Goal: Task Accomplishment & Management: Complete application form

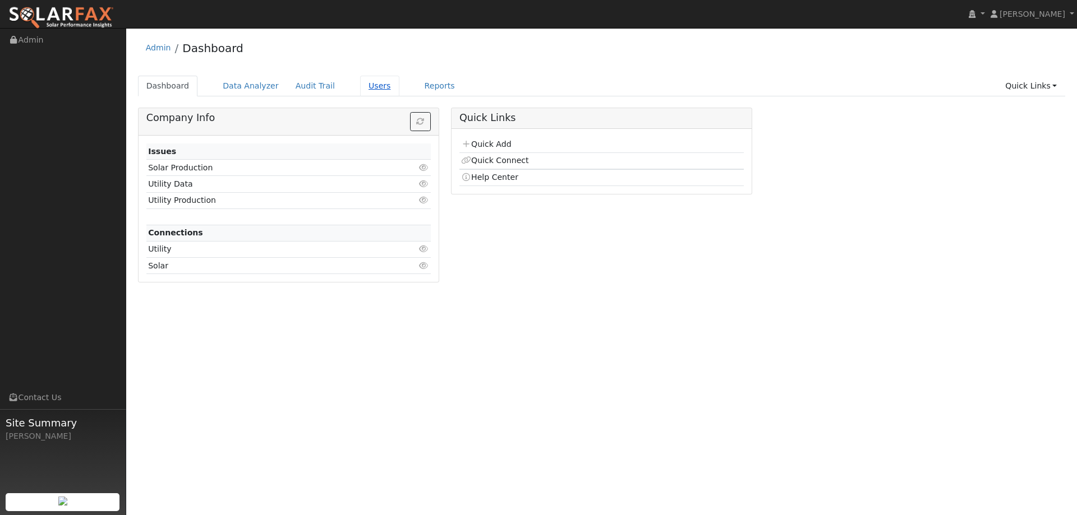
click at [338, 70] on div "Admin Dashboard Dashboard Data Analyzer Audit Trail Users Reports Quick Links Q…" at bounding box center [601, 162] width 939 height 257
click at [360, 87] on link "Users" at bounding box center [379, 86] width 39 height 21
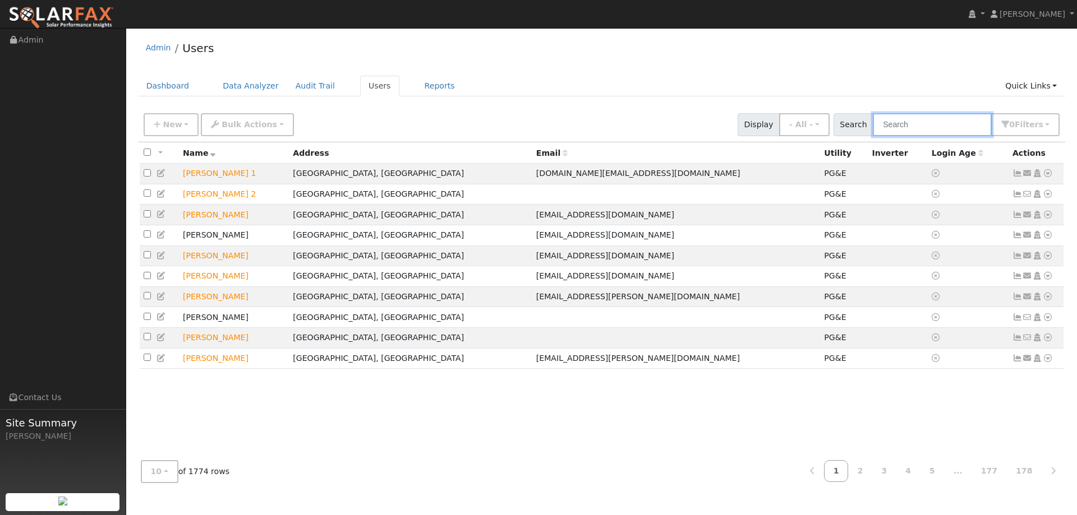
click at [946, 128] on input "text" at bounding box center [932, 124] width 119 height 23
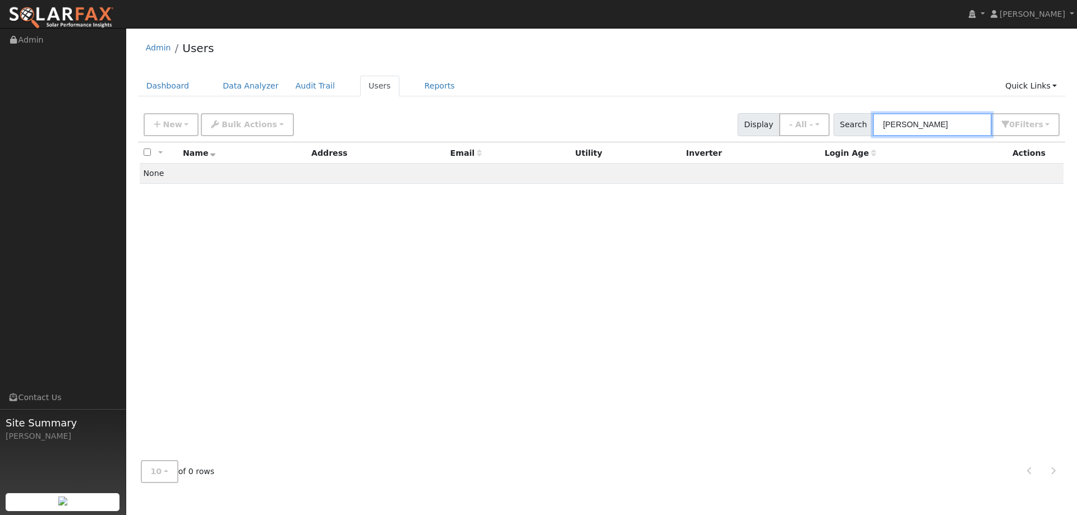
click at [905, 128] on input "Douh Ellis" at bounding box center [932, 124] width 119 height 23
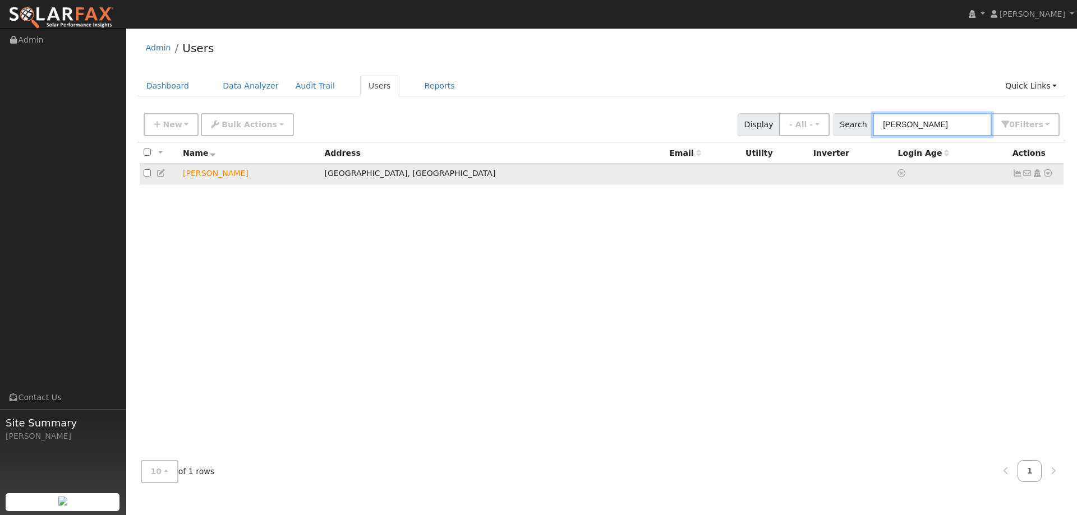
type input "[PERSON_NAME]"
click at [1046, 174] on icon at bounding box center [1048, 173] width 10 height 8
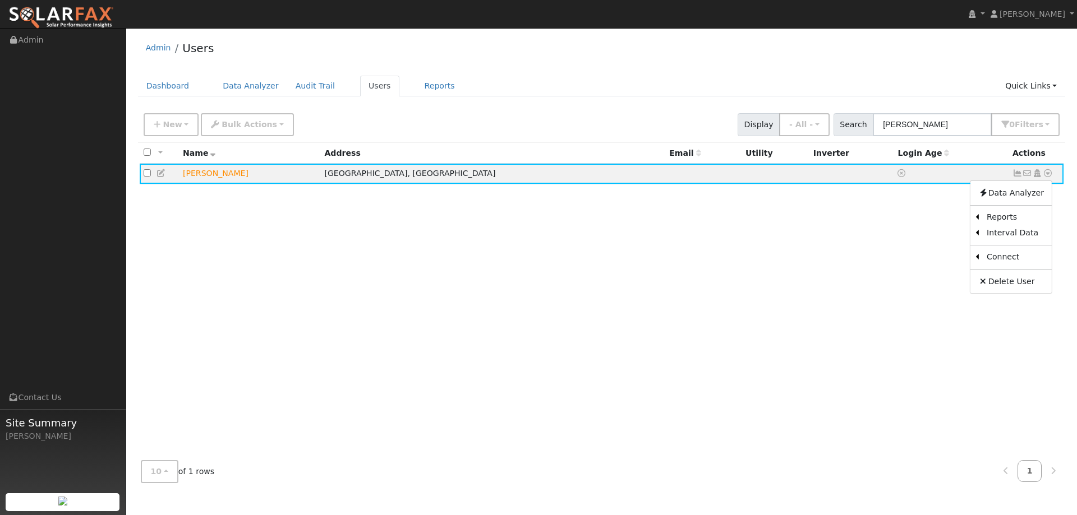
click at [0, 0] on link "Utility" at bounding box center [0, 0] width 0 height 0
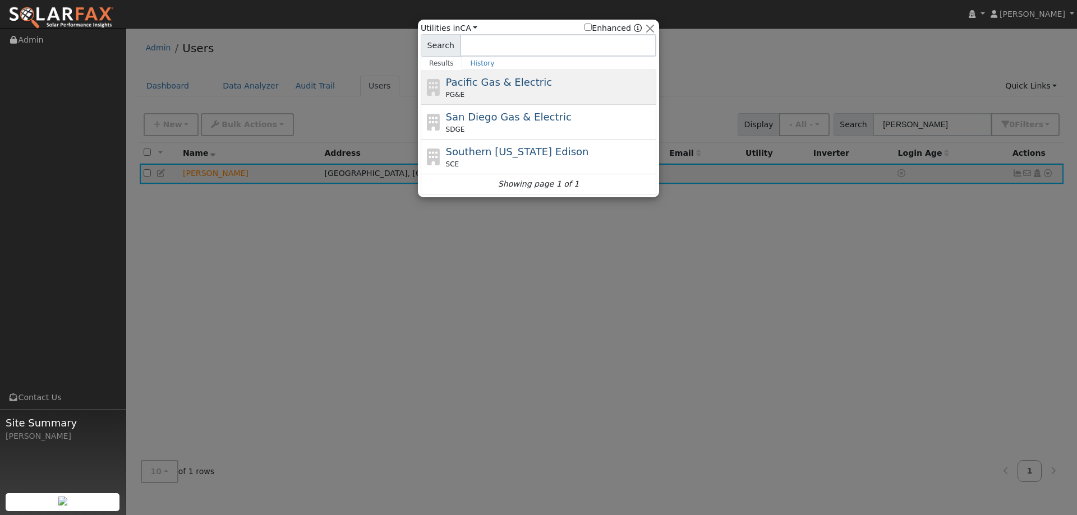
click at [514, 93] on div "PG&E" at bounding box center [550, 95] width 208 height 10
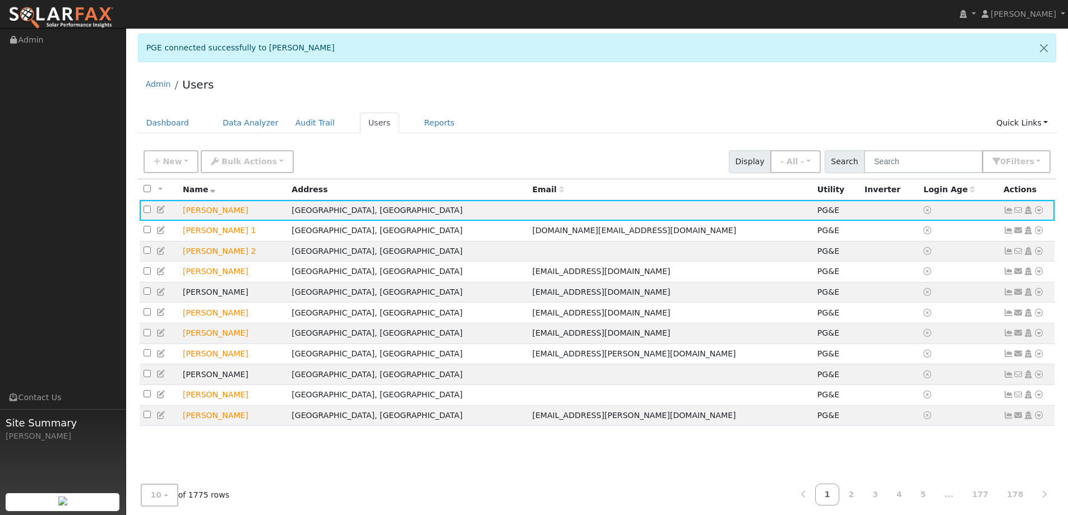
click at [560, 118] on ul "Dashboard Data Analyzer Audit Trail Users Reports Quick Links Quick Add Quick C…" at bounding box center [597, 123] width 919 height 21
click at [118, 19] on link at bounding box center [61, 14] width 122 height 28
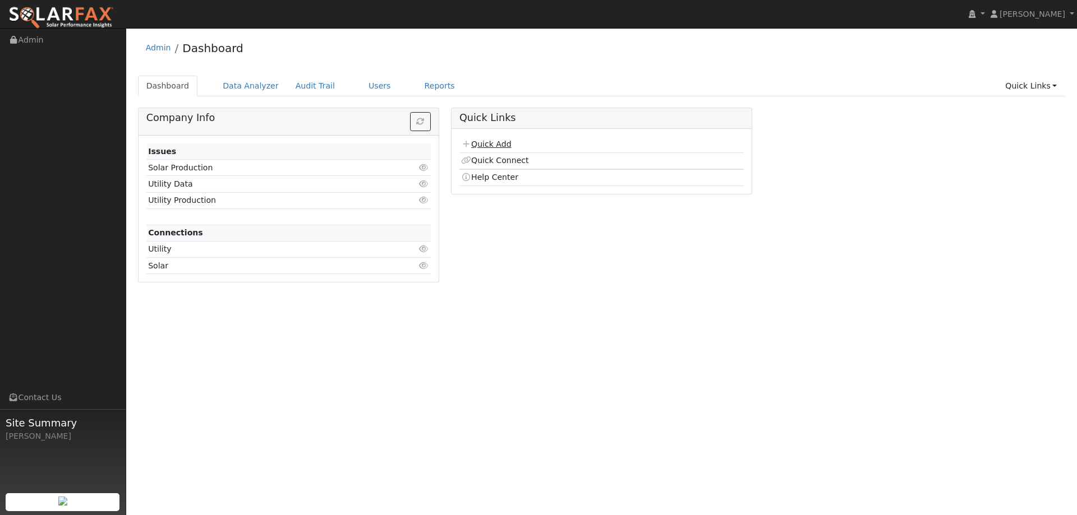
click at [486, 144] on link "Quick Add" at bounding box center [486, 144] width 50 height 9
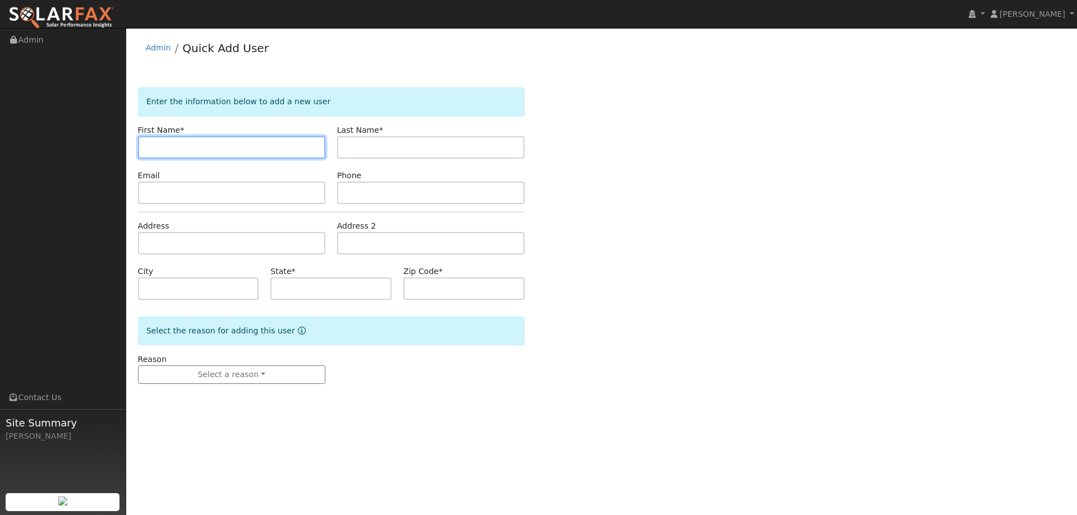
click at [301, 154] on input "text" at bounding box center [231, 147] width 187 height 22
type input "Lee"
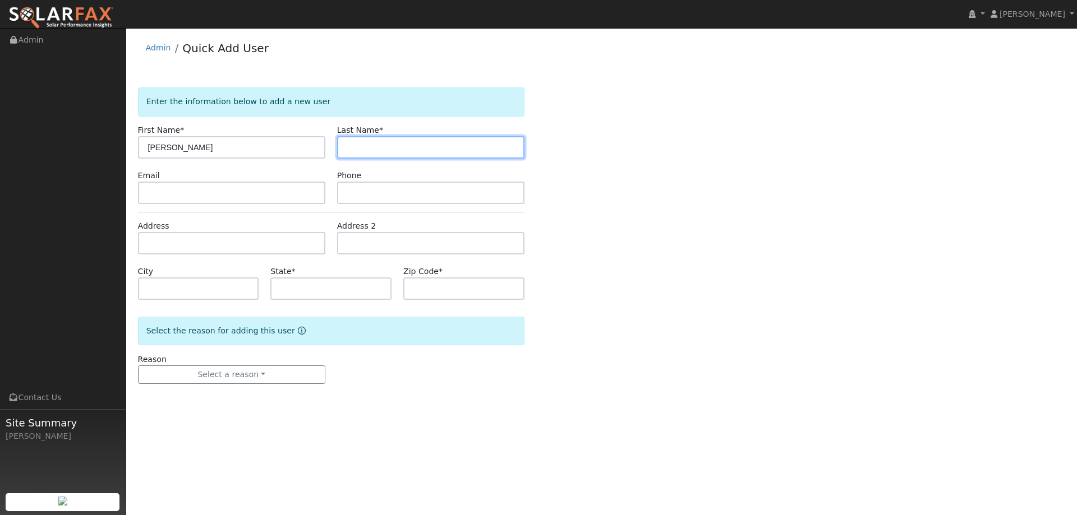
drag, startPoint x: 385, startPoint y: 149, endPoint x: 386, endPoint y: 171, distance: 22.5
click at [384, 149] on input "text" at bounding box center [430, 147] width 187 height 22
type input "Vest"
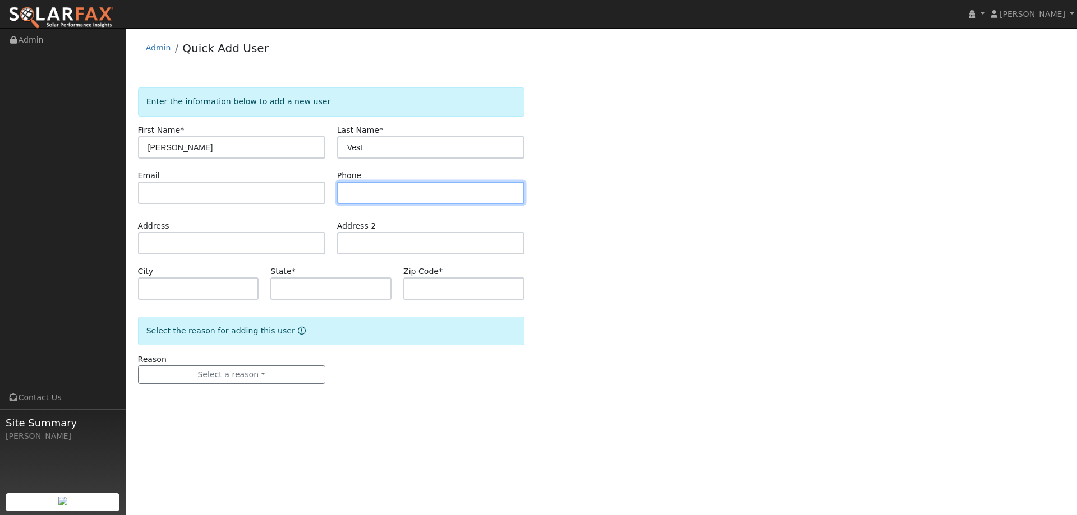
click at [416, 192] on input "text" at bounding box center [430, 193] width 187 height 22
paste input "(415) 725-0012"
type input "(415) 725-0012"
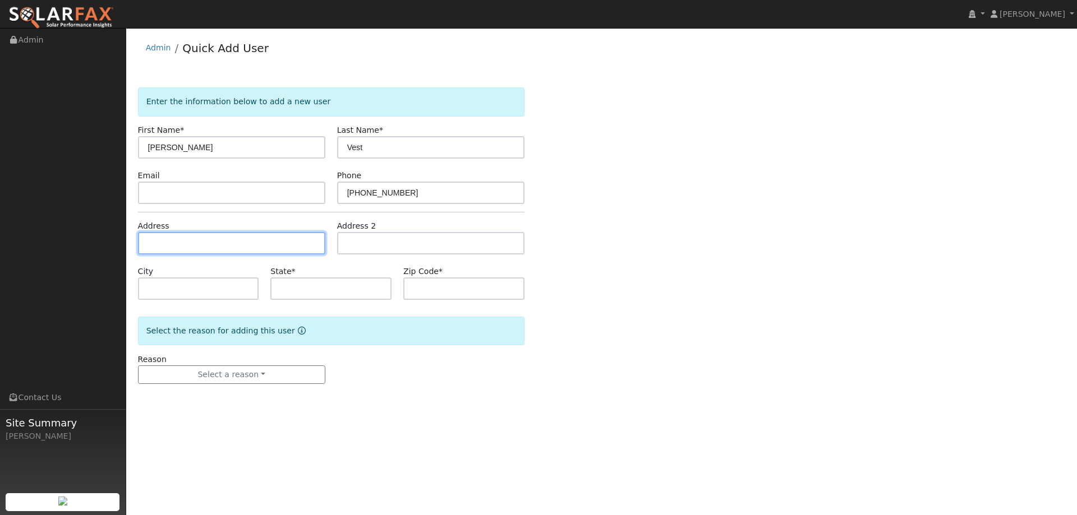
click at [151, 244] on input "text" at bounding box center [231, 243] width 187 height 22
paste input "1154 Needham Dr"
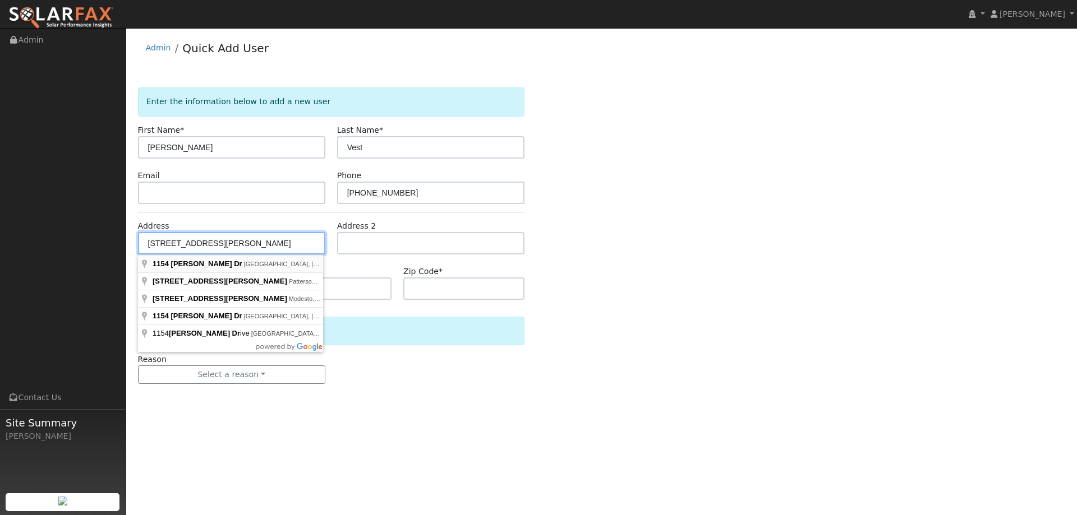
type input "1154 Needham Drive"
type input "Vacaville"
type input "CA"
type input "95687"
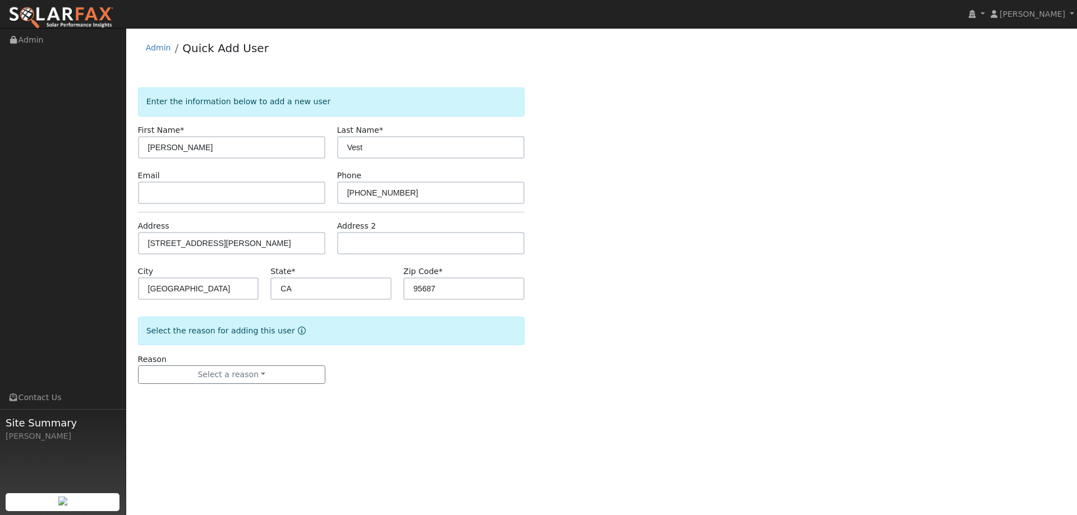
click at [212, 358] on div "Reason Select a reason New lead New customer adding solar New customer has solar" at bounding box center [231, 369] width 199 height 31
click at [214, 372] on button "Select a reason" at bounding box center [231, 375] width 187 height 19
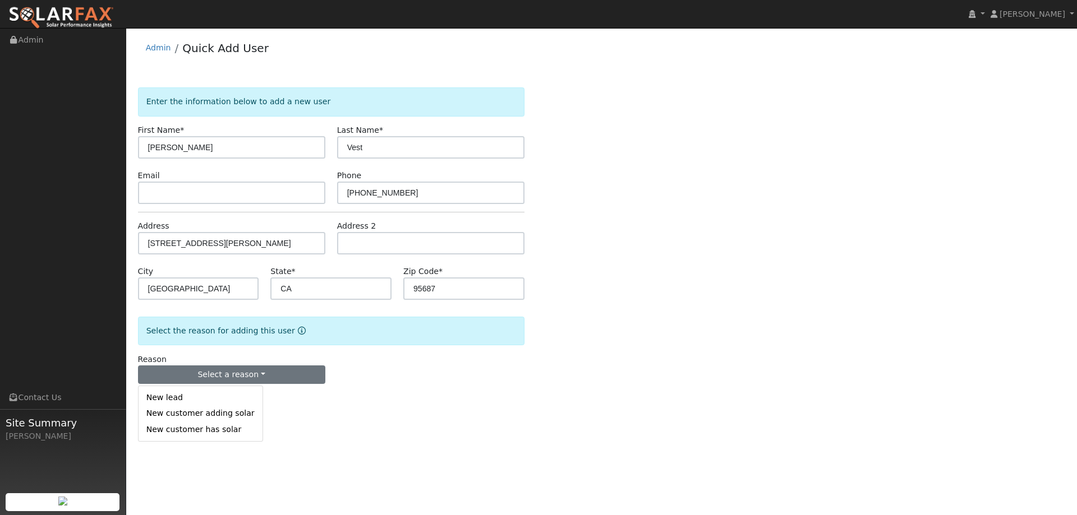
click at [216, 386] on div "New lead New customer adding solar New customer has solar" at bounding box center [200, 414] width 125 height 56
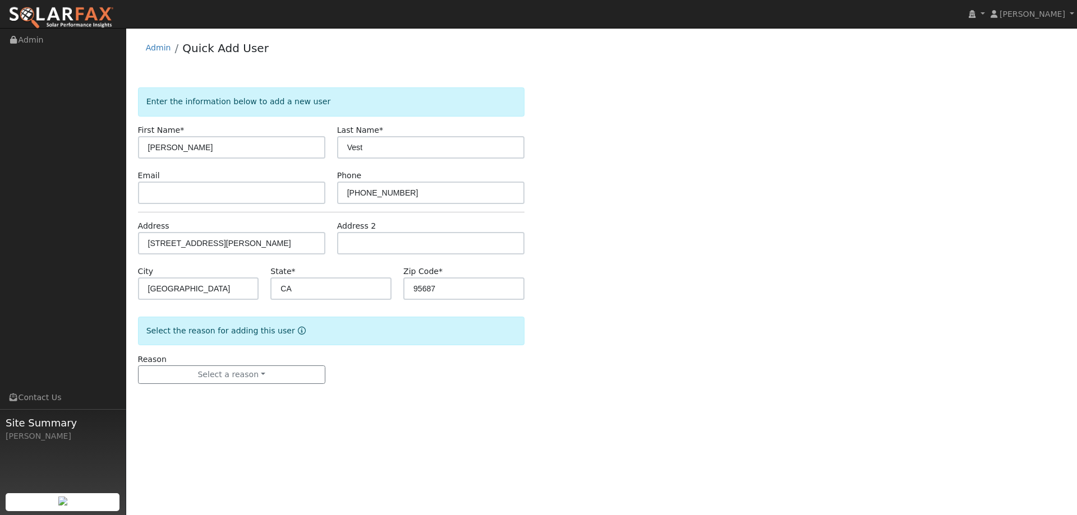
click at [219, 390] on form "Enter the information below to add a new user First Name * Lee Last Name * Vest…" at bounding box center [331, 246] width 386 height 319
click at [226, 374] on button "Select a reason" at bounding box center [231, 375] width 187 height 19
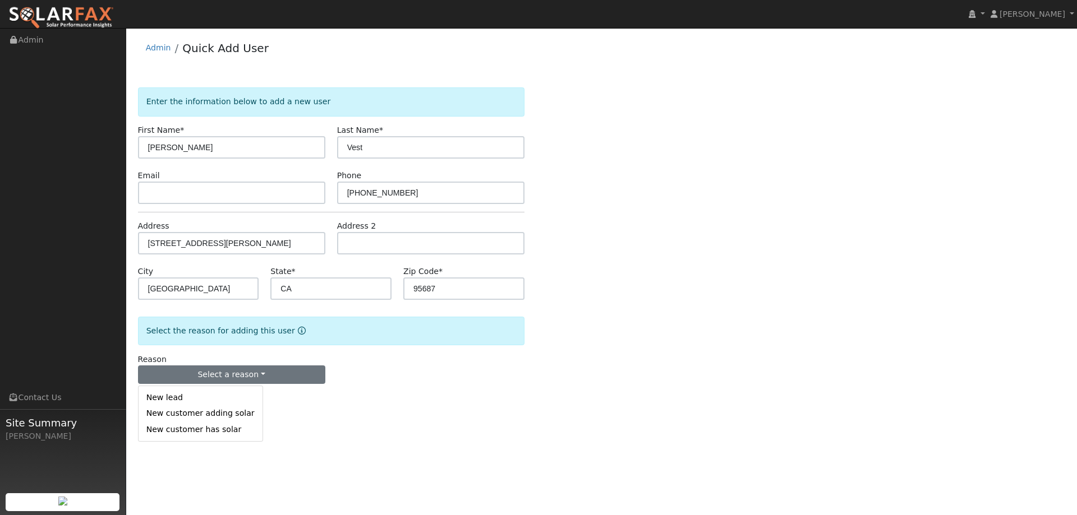
click at [226, 391] on link "New lead" at bounding box center [201, 398] width 124 height 16
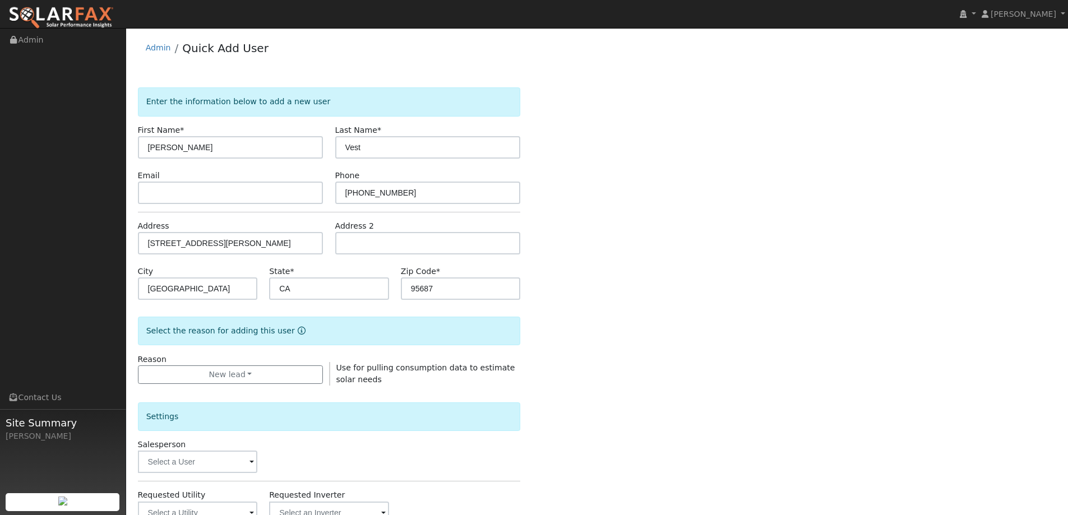
scroll to position [211, 0]
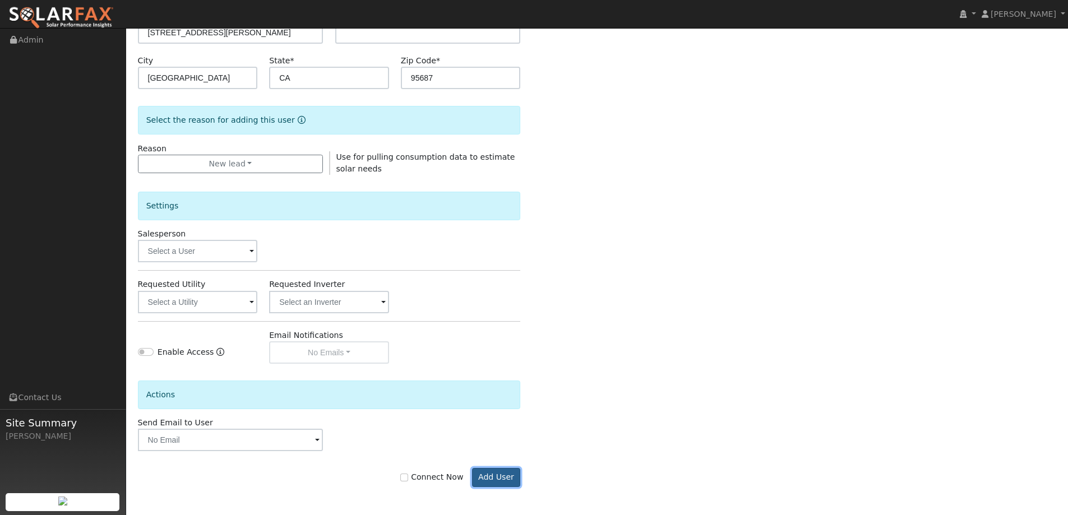
click at [500, 473] on button "Add User" at bounding box center [496, 477] width 49 height 19
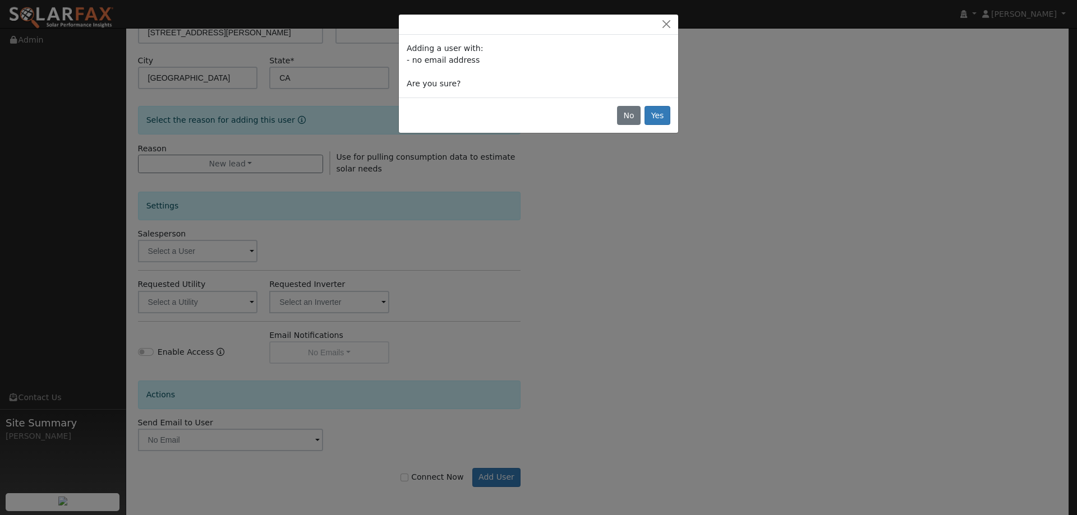
click at [661, 102] on div "No Yes" at bounding box center [538, 115] width 279 height 35
click at [661, 119] on button "Yes" at bounding box center [657, 115] width 26 height 19
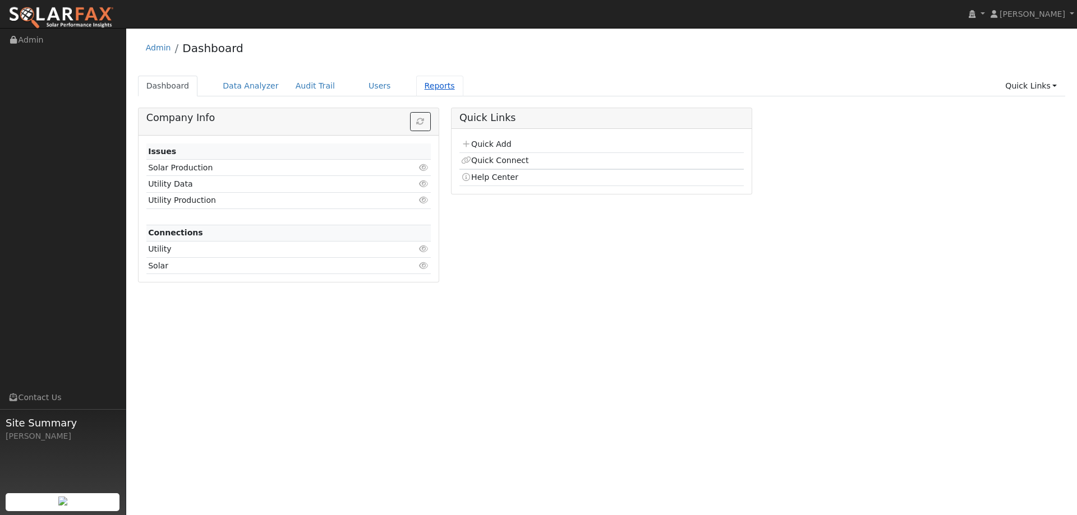
click at [416, 86] on link "Reports" at bounding box center [439, 86] width 47 height 21
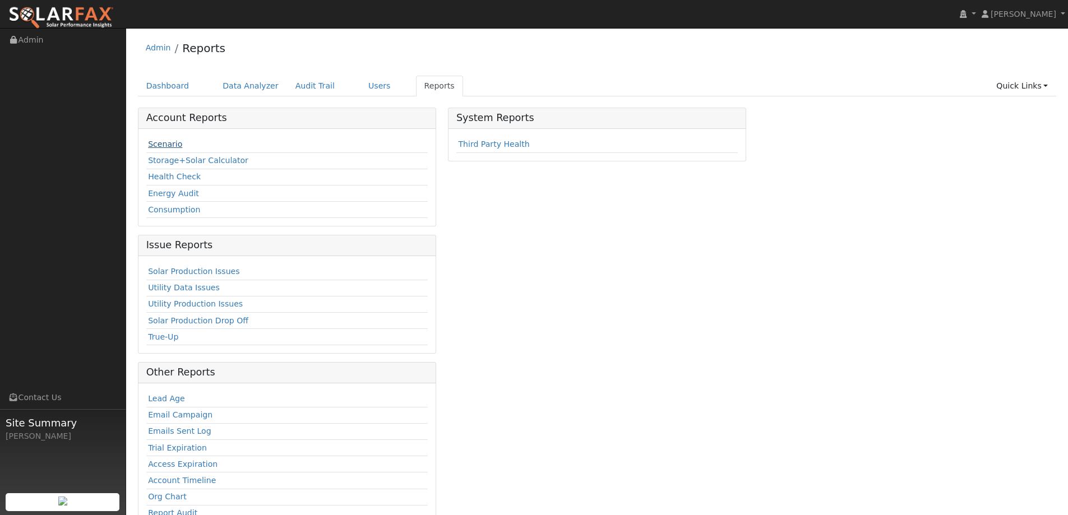
click at [176, 145] on link "Scenario" at bounding box center [165, 144] width 34 height 9
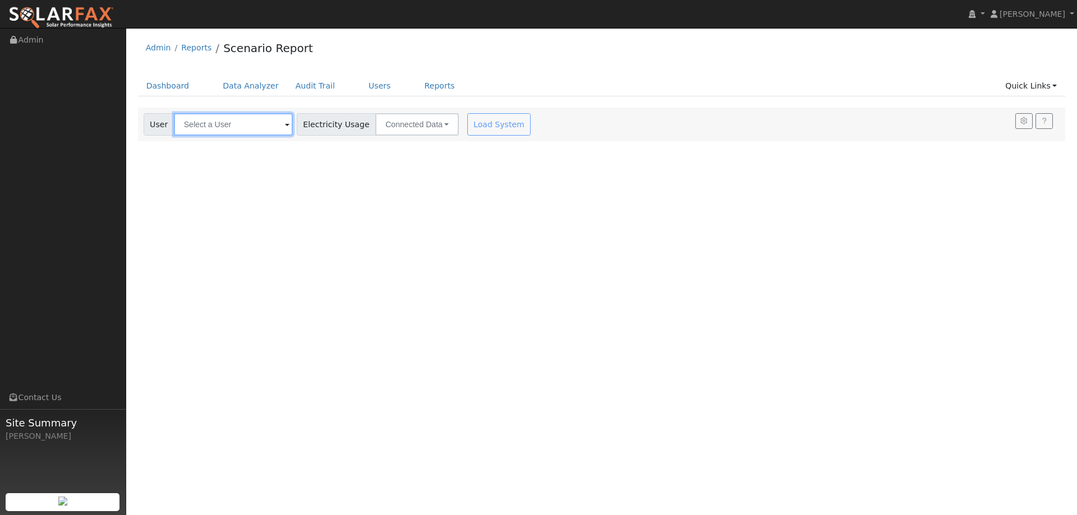
click at [230, 128] on input "text" at bounding box center [233, 124] width 119 height 22
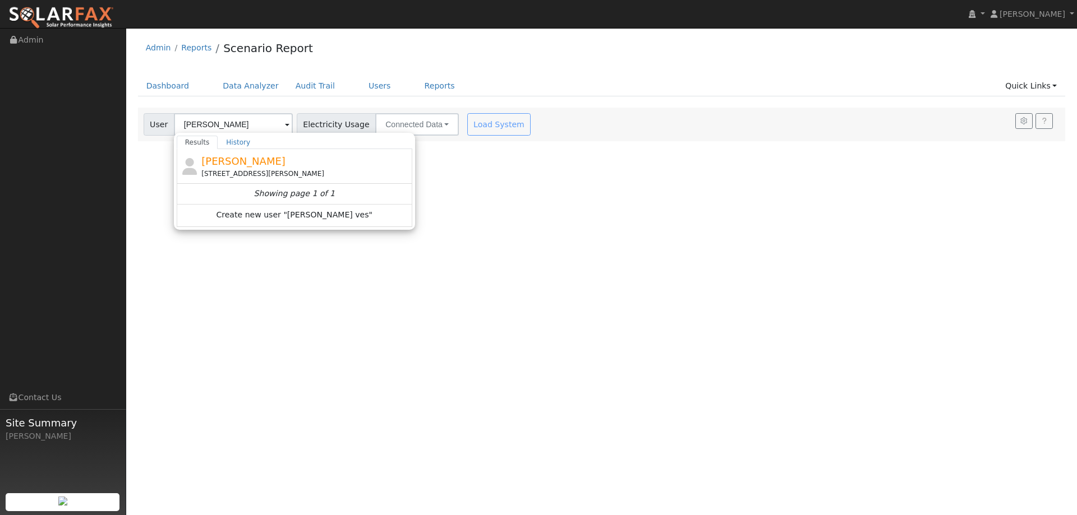
click at [266, 171] on div "[STREET_ADDRESS][PERSON_NAME]" at bounding box center [305, 174] width 208 height 10
type input "[PERSON_NAME]"
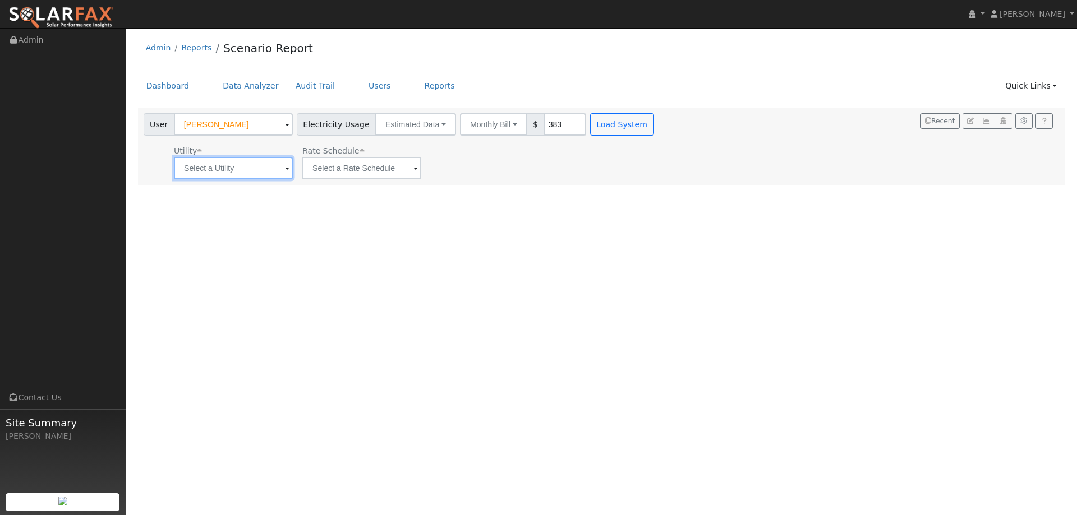
click at [249, 163] on input "text" at bounding box center [233, 168] width 119 height 22
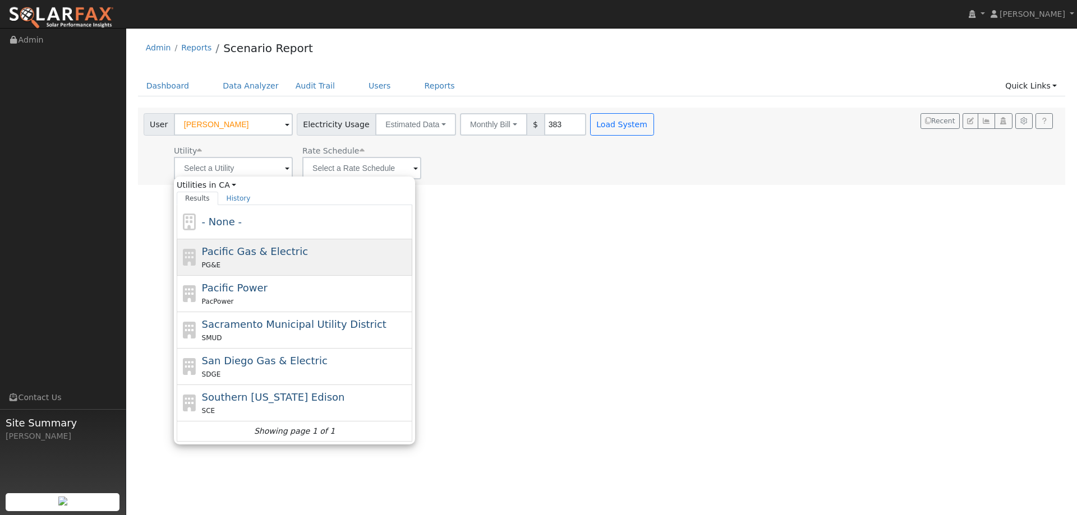
drag, startPoint x: 274, startPoint y: 245, endPoint x: 305, endPoint y: 215, distance: 42.8
click at [275, 246] on span "Pacific Gas & Electric" at bounding box center [255, 252] width 106 height 12
type input "Pacific Gas & Electric"
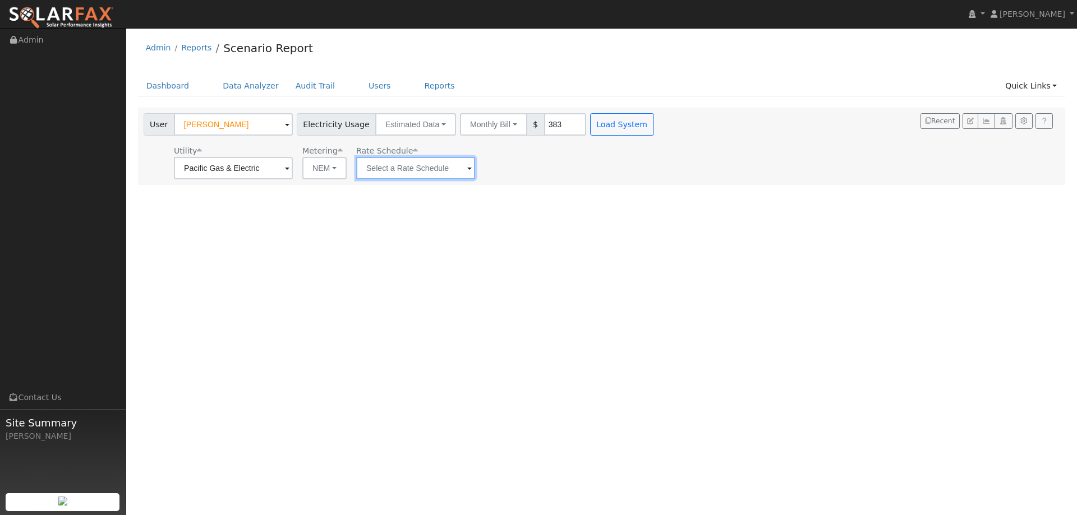
click at [382, 166] on input "text" at bounding box center [415, 168] width 119 height 22
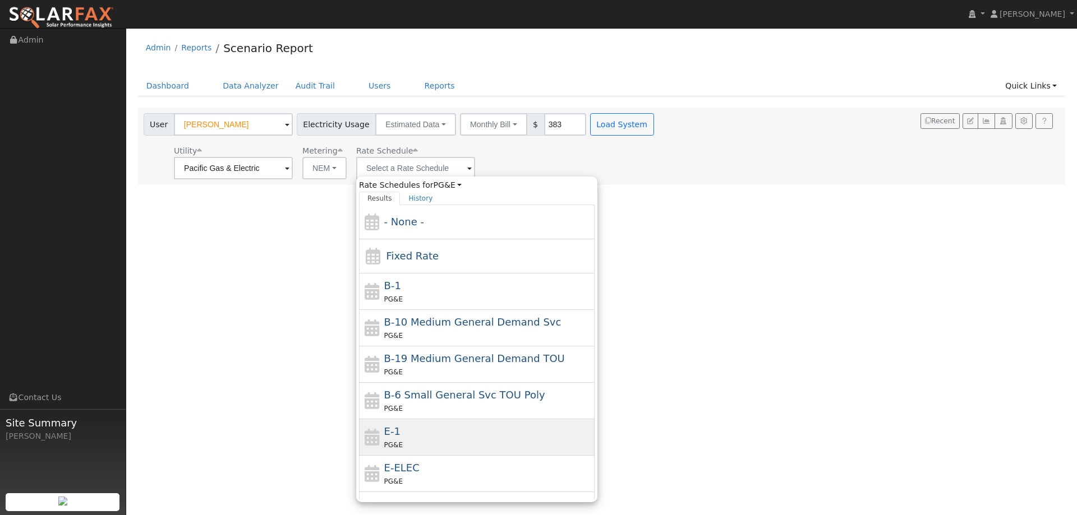
click at [419, 430] on div "E-1 PG&E" at bounding box center [488, 437] width 208 height 27
type input "E-1"
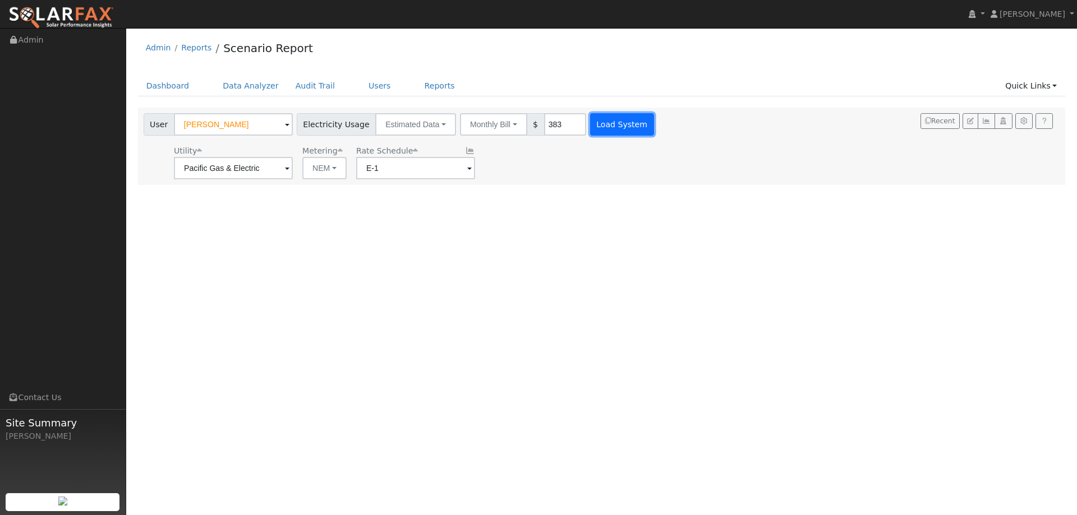
click at [590, 135] on button "Load System" at bounding box center [622, 124] width 64 height 22
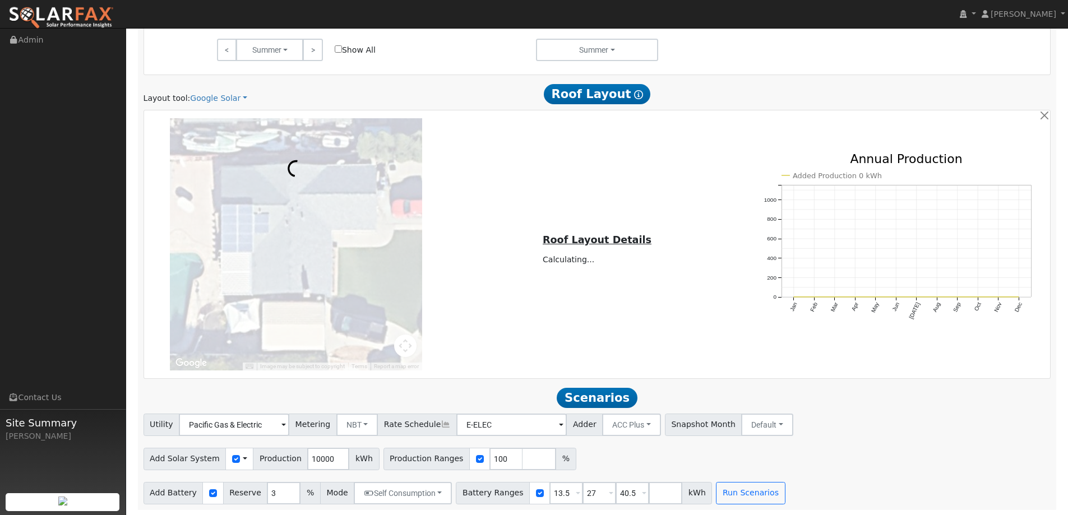
scroll to position [637, 0]
click at [219, 89] on div "Layout tool: Google Solar Google Solar Scanifly Aurora Roof Layout Show Help" at bounding box center [597, 93] width 920 height 21
drag, startPoint x: 219, startPoint y: 96, endPoint x: 222, endPoint y: 108, distance: 12.0
click at [219, 96] on link "Google Solar" at bounding box center [218, 98] width 57 height 12
click at [227, 144] on link "Aurora" at bounding box center [226, 149] width 78 height 16
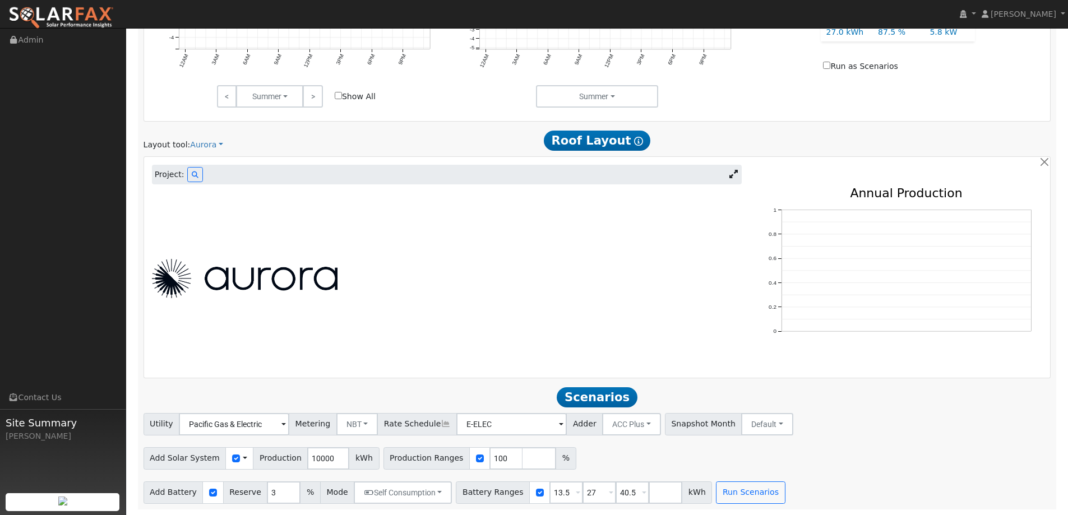
scroll to position [419, 0]
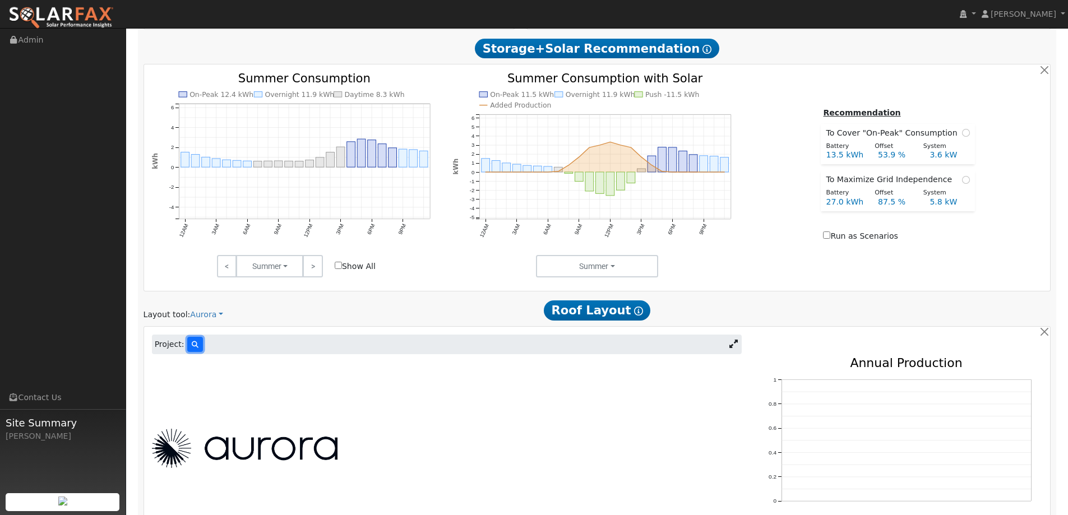
click at [189, 340] on button at bounding box center [195, 344] width 16 height 15
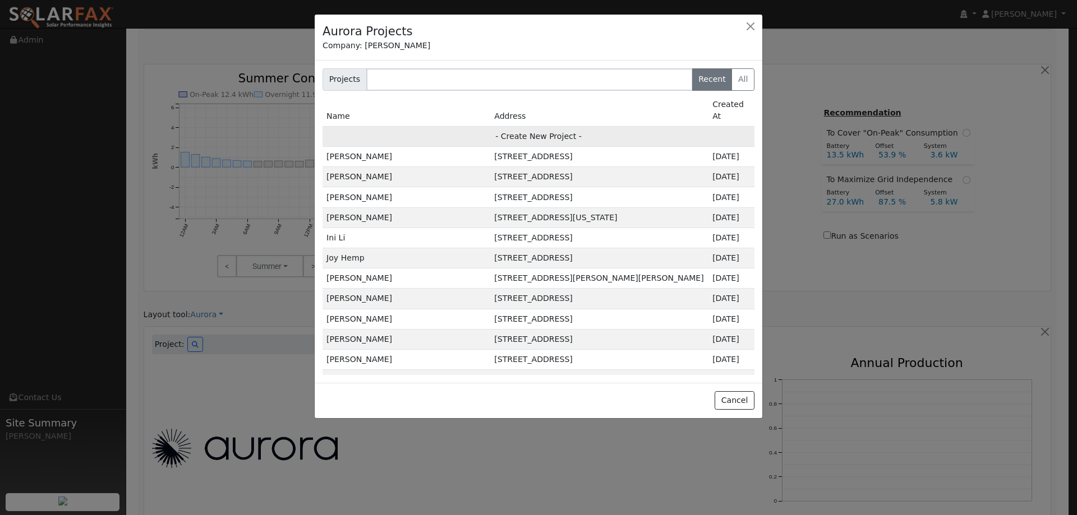
click at [497, 134] on td "- Create New Project -" at bounding box center [538, 136] width 432 height 20
type input "Lee Vest"
type input "1154 Needham Drive"
type input "Vacaville"
type input "CA"
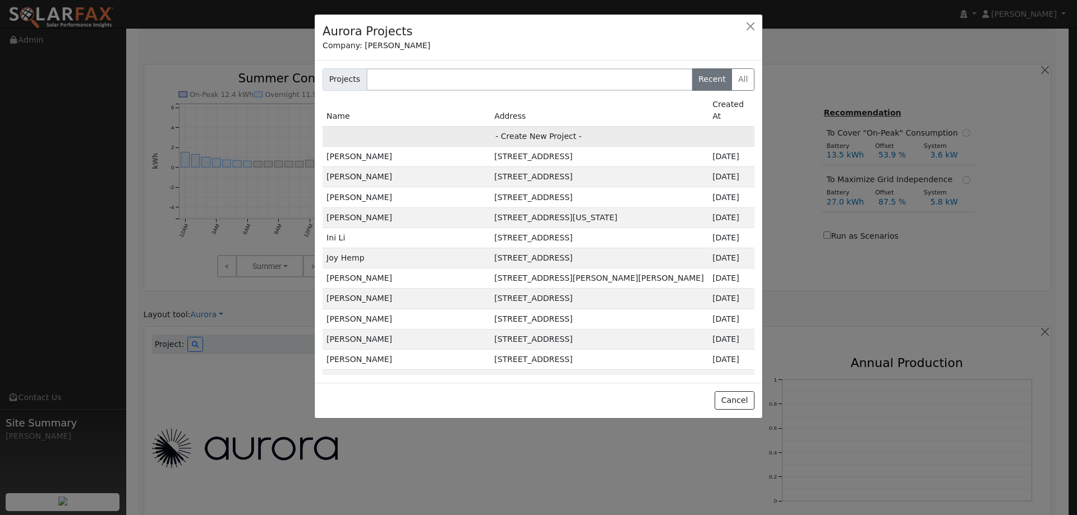
type input "95687"
type input "Design"
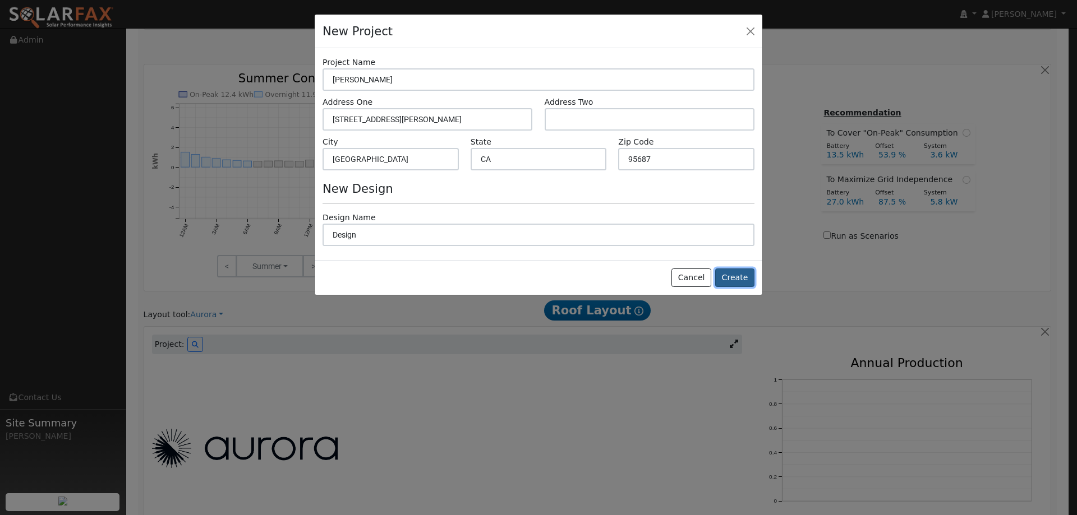
click at [731, 282] on button "Create" at bounding box center [734, 278] width 39 height 19
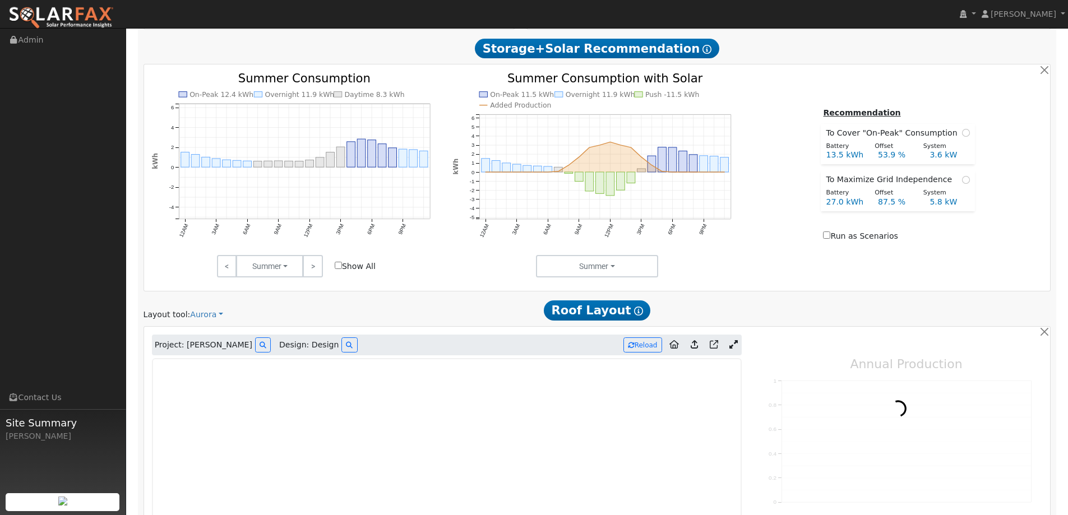
type input "0"
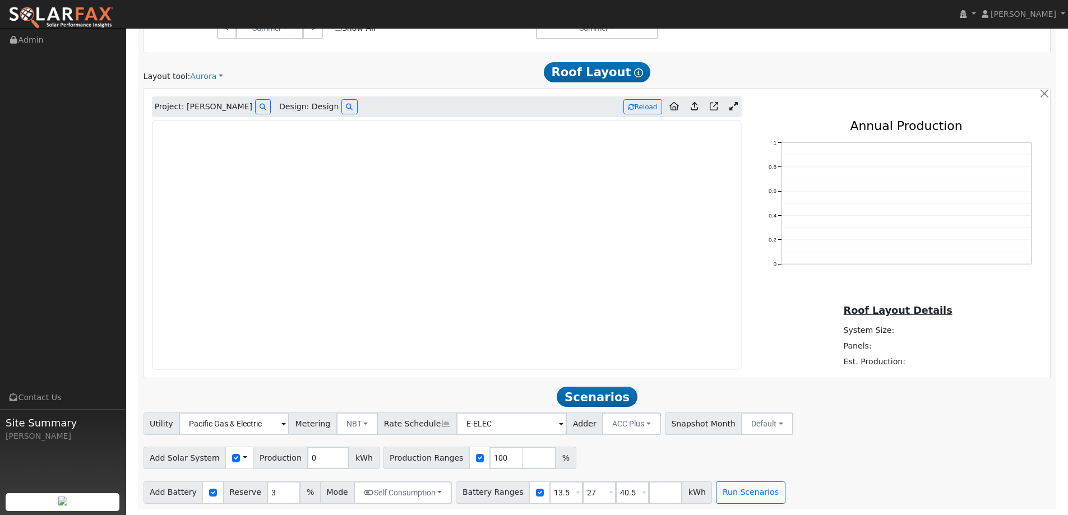
scroll to position [602, 0]
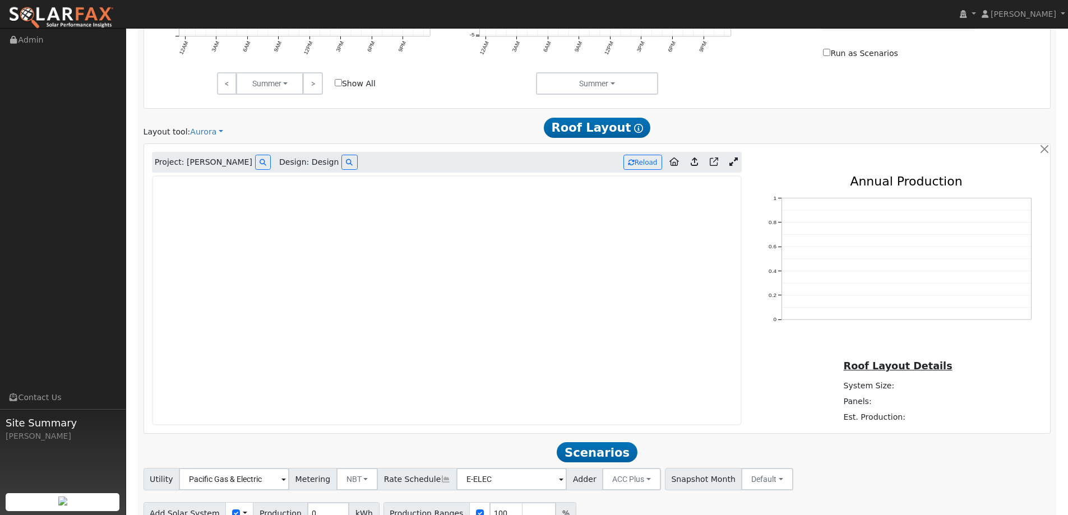
click at [77, 22] on img at bounding box center [60, 18] width 105 height 24
